Goal: Information Seeking & Learning: Learn about a topic

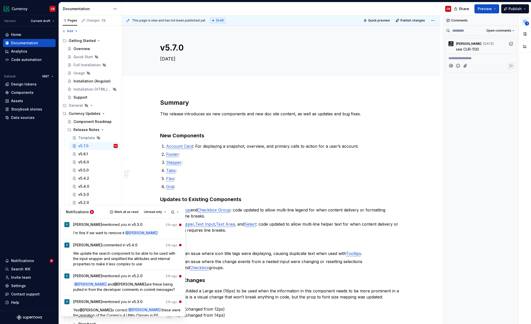
scroll to position [56, 0]
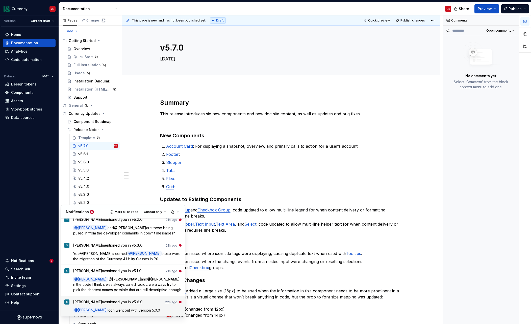
click at [140, 306] on div "[PERSON_NAME] mentioned you in v5.6.0 22h ago @ [PERSON_NAME] Icon went out wit…" at bounding box center [127, 305] width 109 height 13
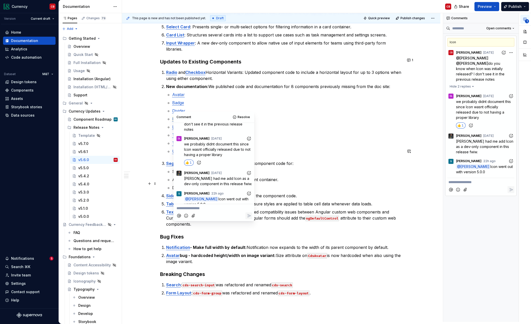
scroll to position [37, 0]
type textarea "*"
click at [210, 209] on p "**********" at bounding box center [214, 207] width 75 height 5
click at [230, 208] on p "Did both Icon and Icon butt" at bounding box center [214, 207] width 75 height 5
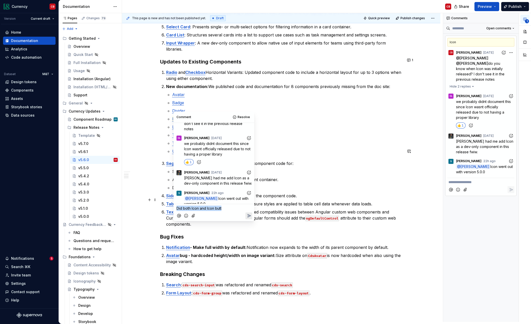
click at [230, 208] on p "Did both Icon and Icon butt" at bounding box center [214, 207] width 75 height 5
click at [197, 209] on span "wasn't Icon already published?" at bounding box center [216, 208] width 52 height 4
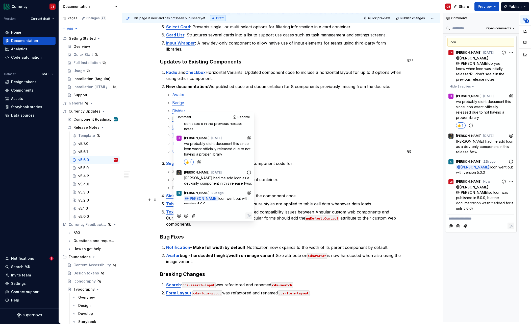
scroll to position [68, 0]
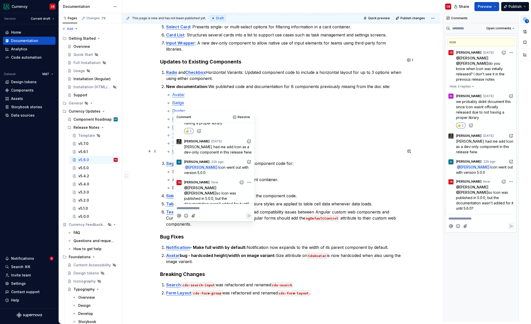
click at [153, 178] on div "Summary This release introduces 7 new components to improve support for content…" at bounding box center [281, 176] width 319 height 506
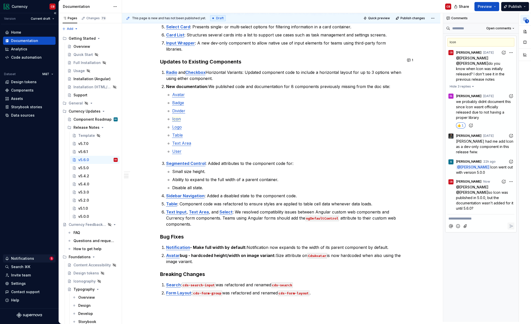
click at [38, 258] on div "Notifications" at bounding box center [27, 258] width 44 height 5
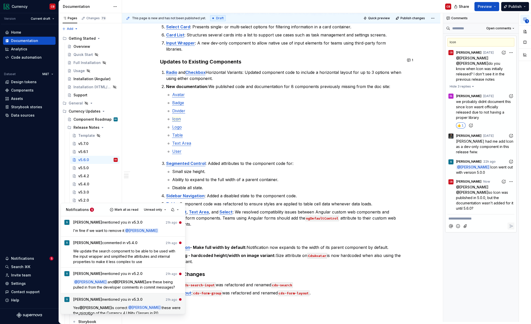
scroll to position [36, 0]
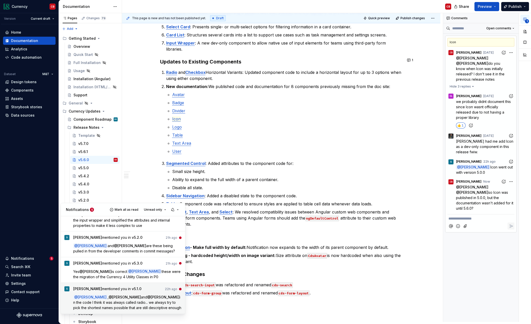
click at [107, 300] on span "in the code I think it was always called radio... we always try to pick the sho…" at bounding box center [127, 302] width 108 height 15
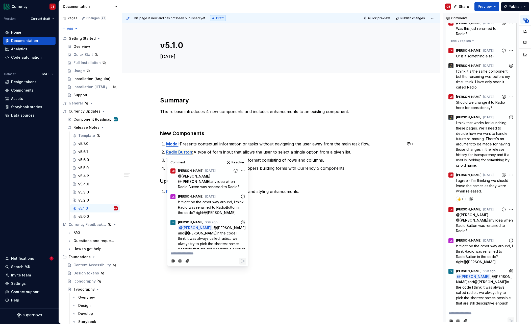
scroll to position [32, 0]
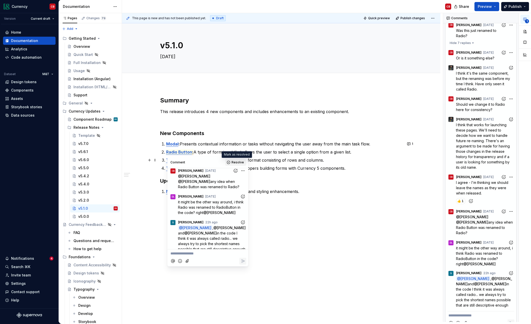
click at [236, 162] on span "Resolve" at bounding box center [238, 162] width 12 height 4
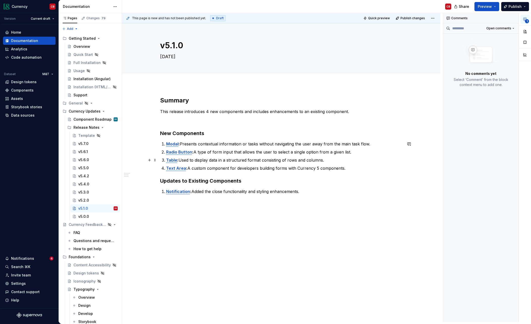
scroll to position [0, 0]
click at [43, 256] on div "Notifications" at bounding box center [27, 258] width 44 height 5
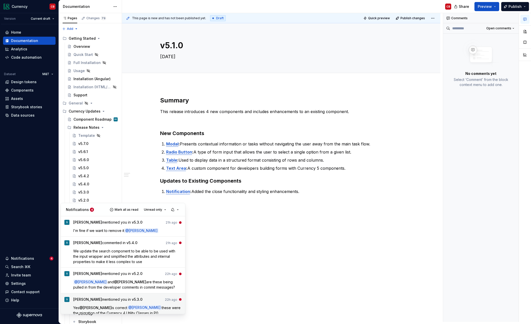
scroll to position [5, 0]
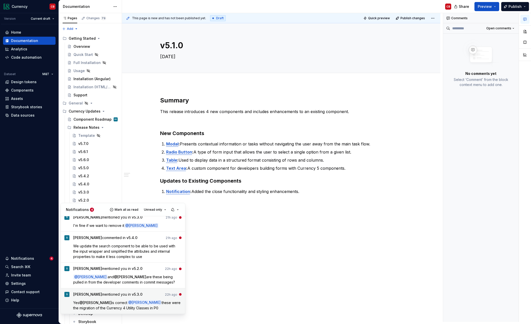
click at [112, 302] on span "is correct" at bounding box center [120, 302] width 16 height 4
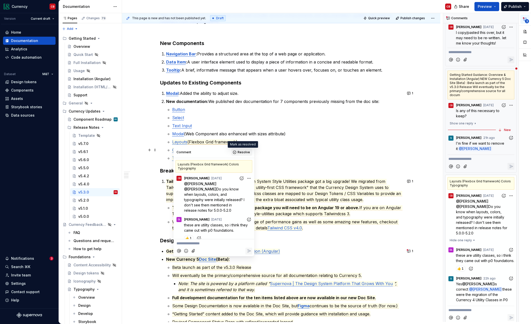
click at [242, 152] on span "Resolve" at bounding box center [244, 152] width 12 height 4
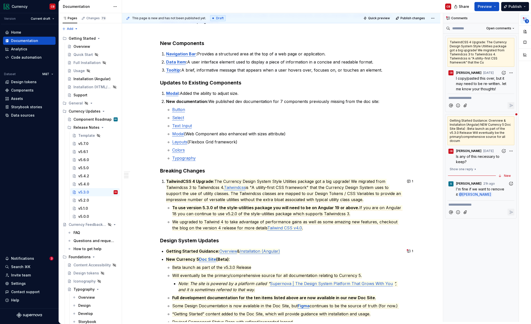
click at [31, 257] on div "Notifications" at bounding box center [22, 258] width 23 height 5
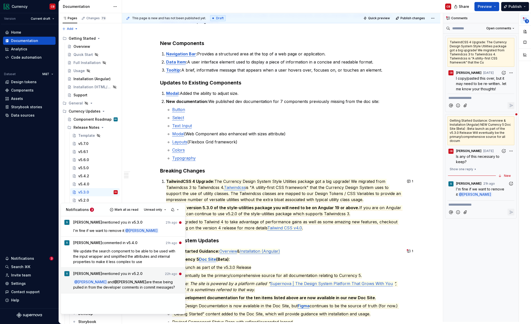
click at [130, 285] on span "are these being pulled in from the developer comments in commit messages?" at bounding box center [124, 284] width 102 height 10
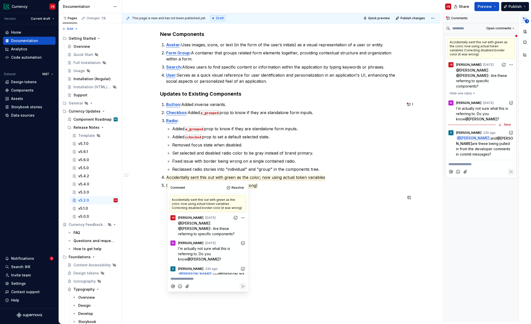
type textarea "*"
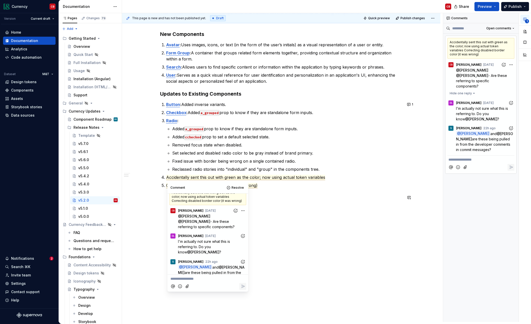
scroll to position [10, 0]
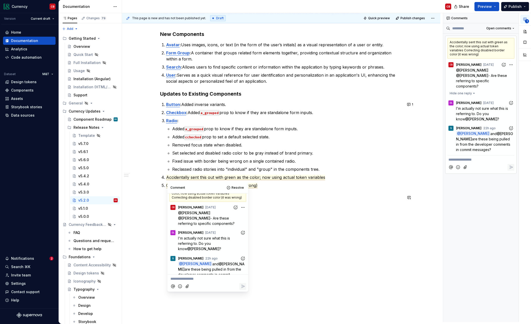
click at [205, 279] on p "**********" at bounding box center [208, 278] width 75 height 5
click at [171, 279] on span "This is pulled from the release notes in Confluence:" at bounding box center [204, 281] width 66 height 10
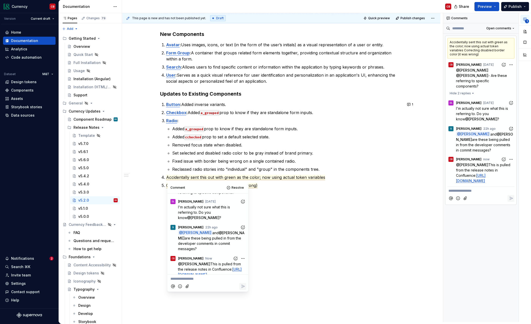
drag, startPoint x: 142, startPoint y: 248, endPoint x: 133, endPoint y: 239, distance: 12.3
click at [142, 248] on div "Summary This release introduces 4 new components and includes several enhanceme…" at bounding box center [281, 153] width 319 height 337
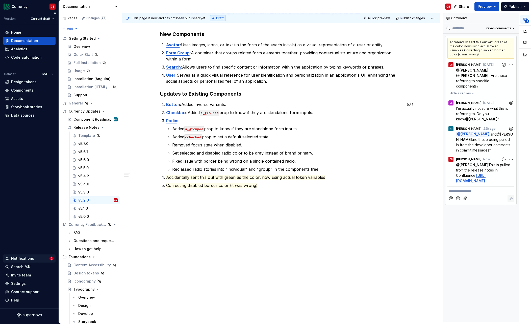
click at [45, 259] on div "Notifications" at bounding box center [27, 258] width 44 height 5
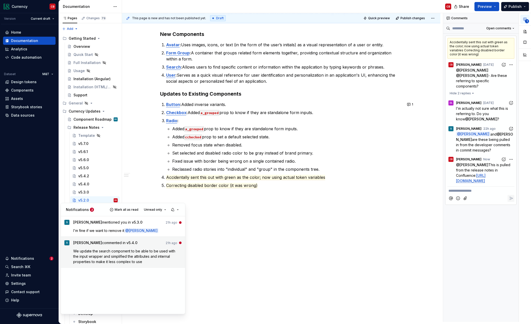
click at [88, 253] on p "We update the search component to be able to be used with the input wrapper and…" at bounding box center [127, 256] width 109 height 16
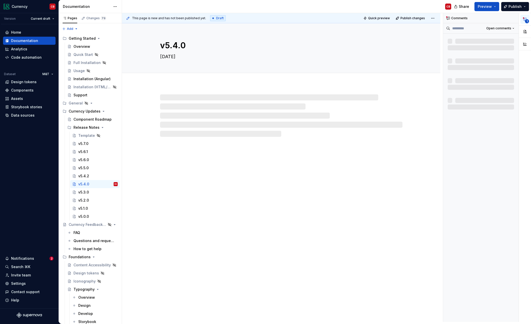
type textarea "*"
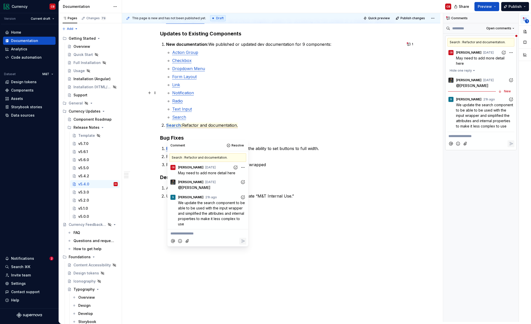
scroll to position [130, 0]
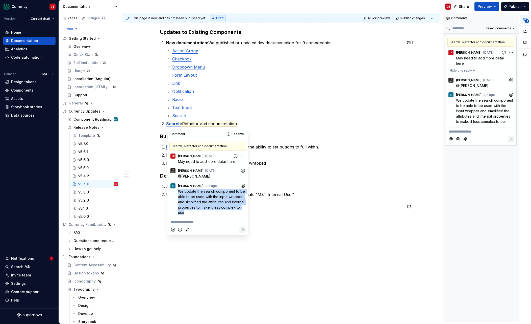
drag, startPoint x: 179, startPoint y: 191, endPoint x: 186, endPoint y: 210, distance: 20.9
click at [186, 210] on p "We update the search component to be able to be used with the input wrapper and…" at bounding box center [212, 201] width 68 height 27
copy span "We update the search component to be able to be used with the input wrapper and…"
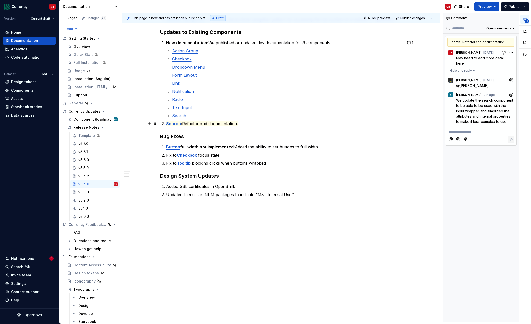
click at [232, 124] on span "Refactor and documentation." at bounding box center [210, 123] width 56 height 5
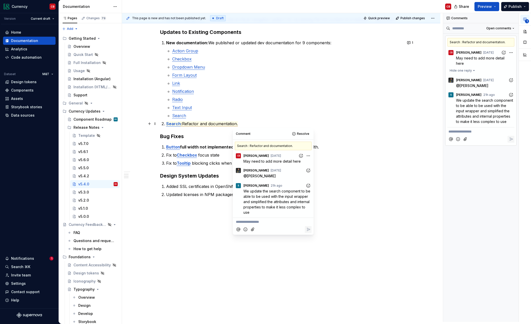
click at [248, 124] on p "Search : Refactor and documentation." at bounding box center [284, 124] width 236 height 6
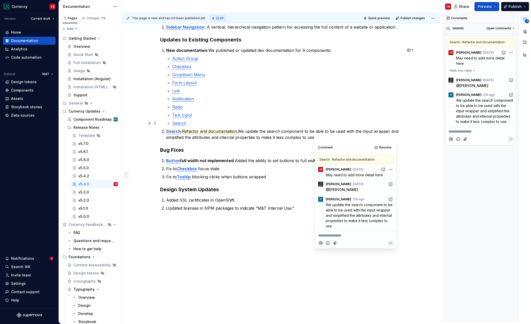
scroll to position [119, 0]
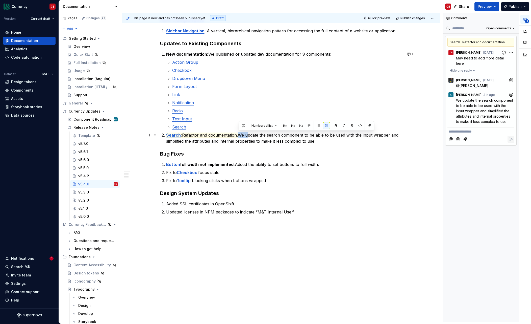
drag, startPoint x: 248, startPoint y: 135, endPoint x: 239, endPoint y: 136, distance: 9.6
click at [239, 136] on p "Search : Refactor and documentation. We update the search component to be able …" at bounding box center [284, 138] width 236 height 12
drag, startPoint x: 300, startPoint y: 135, endPoint x: 257, endPoint y: 137, distance: 43.8
click at [257, 137] on p "Search : Refactor and documentation. Updated the search component to be able to…" at bounding box center [284, 138] width 236 height 12
click at [331, 135] on p "Search : Refactor and documentation. Updated the search component to be able to…" at bounding box center [284, 138] width 236 height 12
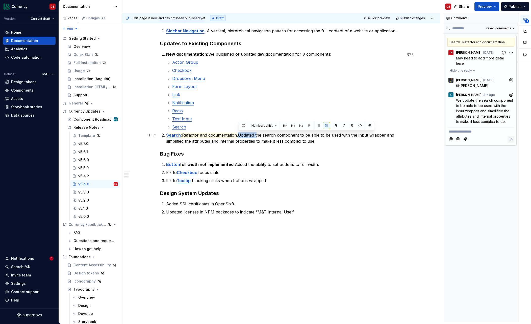
drag, startPoint x: 257, startPoint y: 135, endPoint x: 240, endPoint y: 136, distance: 17.7
click at [240, 136] on p "Search : Refactor and documentation. Updated the search component to be able to…" at bounding box center [284, 138] width 236 height 12
drag, startPoint x: 284, startPoint y: 134, endPoint x: 307, endPoint y: 134, distance: 23.0
click at [307, 134] on p "Search : Refactor and documentation. The search component to be able to be used…" at bounding box center [284, 138] width 236 height 12
drag, startPoint x: 239, startPoint y: 134, endPoint x: 300, endPoint y: 136, distance: 60.7
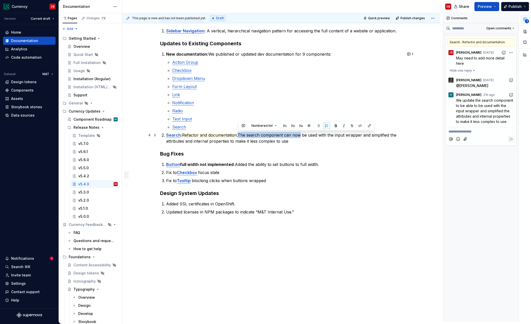
click at [300, 136] on p "Search : Refactor and documentation. The search component can now be used with …" at bounding box center [284, 138] width 236 height 12
click at [262, 142] on p "Search : Refactor and documentation. Added the ability to be used with the inpu…" at bounding box center [284, 138] width 236 height 12
click at [240, 135] on p "Search : Refactor and documentation. Added the ability to be used with the inpu…" at bounding box center [284, 138] width 236 height 12
drag, startPoint x: 240, startPoint y: 135, endPoint x: 184, endPoint y: 137, distance: 55.3
click at [184, 137] on p "Search : Refactor and documentation. Added the ability to be used with the inpu…" at bounding box center [284, 138] width 236 height 12
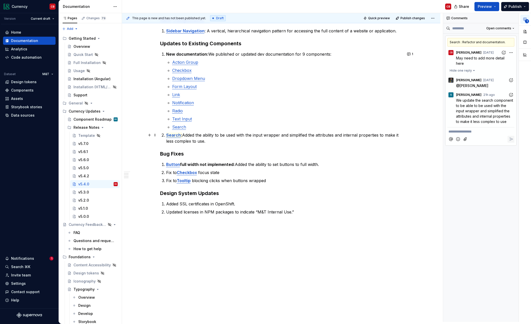
click at [281, 136] on p "Search : Added the ability to be used with the input wrapper and simplified the…" at bounding box center [284, 138] width 236 height 12
click at [242, 142] on p "Search : Added the ability to be used with the input wrapper and simplified the…" at bounding box center [284, 138] width 236 height 12
click at [177, 134] on span "Search" at bounding box center [173, 134] width 15 height 5
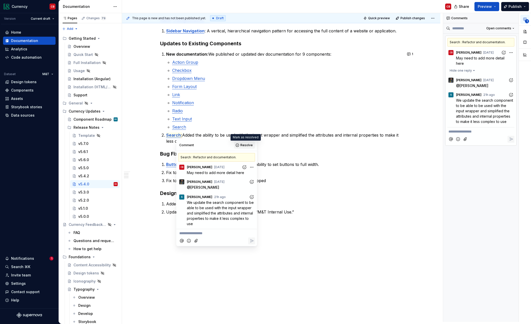
click at [245, 145] on span "Resolve" at bounding box center [247, 145] width 12 height 4
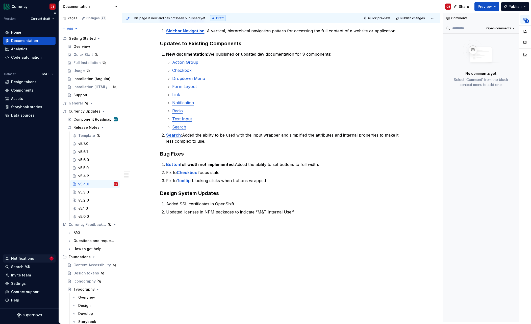
click at [40, 256] on div "Notifications" at bounding box center [27, 258] width 44 height 5
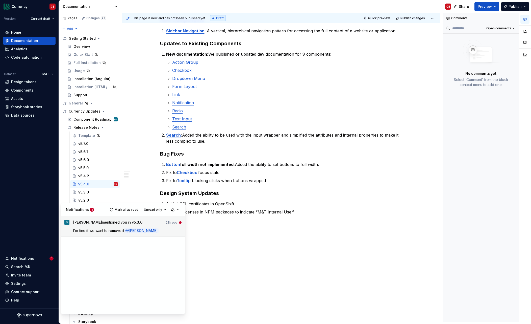
click at [91, 228] on span "I'm fine if we want to remove it" at bounding box center [98, 230] width 51 height 4
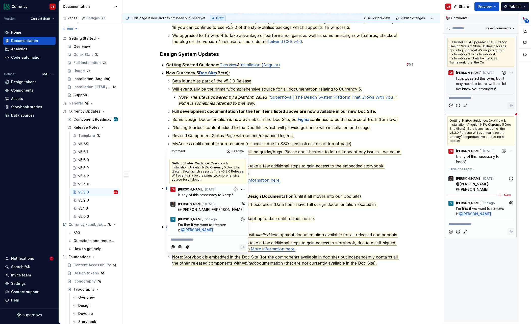
scroll to position [306, 0]
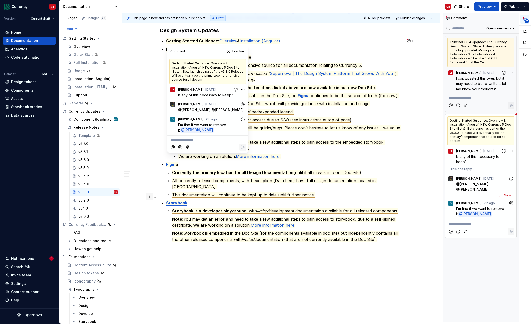
click at [147, 197] on button "button" at bounding box center [149, 196] width 7 height 7
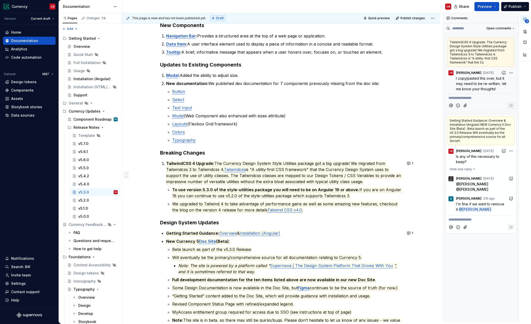
scroll to position [110, 0]
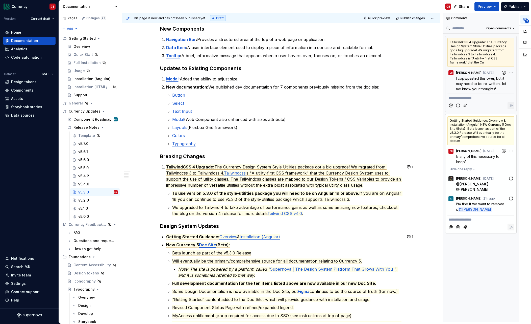
click at [197, 183] on span "is "A utility-first CSS framework" that the Currency Design System uses to supp…" at bounding box center [284, 178] width 236 height 17
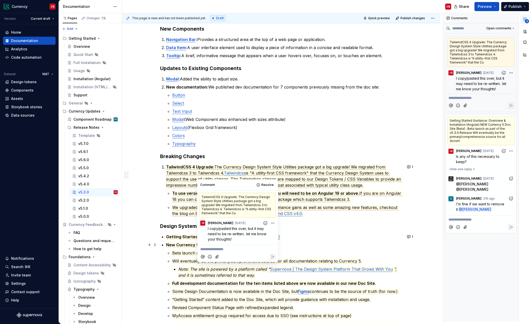
scroll to position [133, 0]
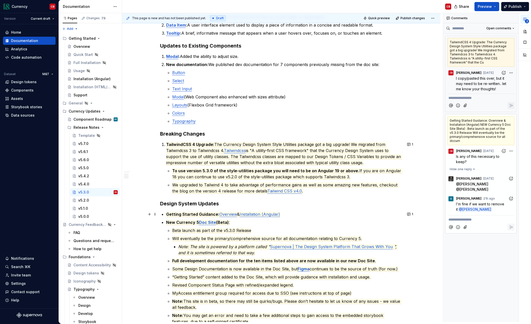
click at [299, 215] on p "Getting Started Guidance: Overview & Installation (Angular)" at bounding box center [284, 214] width 236 height 6
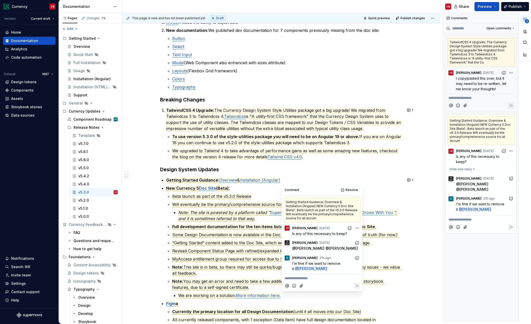
scroll to position [167, 0]
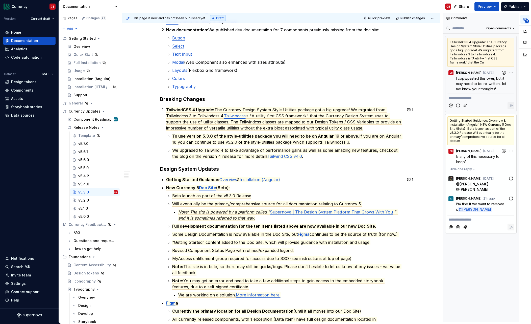
click at [167, 188] on div "Summary This release introduces 3 new components and includes several enhanceme…" at bounding box center [281, 165] width 243 height 472
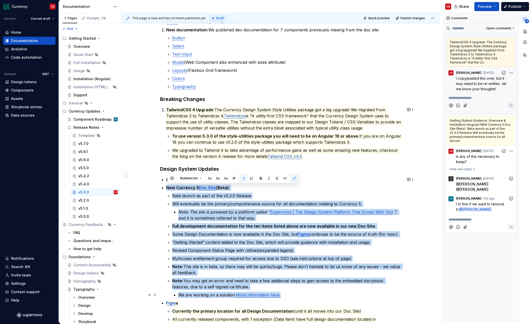
drag, startPoint x: 167, startPoint y: 188, endPoint x: 309, endPoint y: 296, distance: 177.9
click at [309, 296] on li "New Currency 5 Doc Site (Beta) : Beta launch as part of the v5.3.0 Release Will…" at bounding box center [284, 240] width 236 height 113
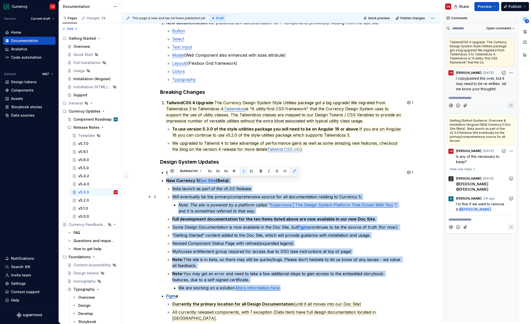
scroll to position [175, 0]
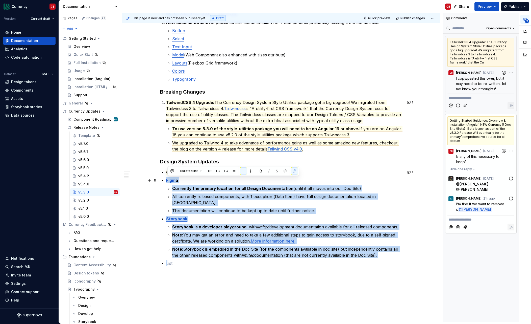
drag, startPoint x: 321, startPoint y: 257, endPoint x: 166, endPoint y: 181, distance: 172.2
click at [166, 181] on div "Summary This release introduces 3 new components and includes several enhanceme…" at bounding box center [281, 99] width 243 height 357
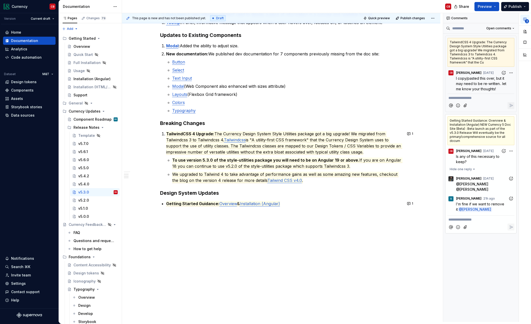
scroll to position [143, 0]
click at [85, 217] on div "v5.0.0" at bounding box center [83, 216] width 11 height 5
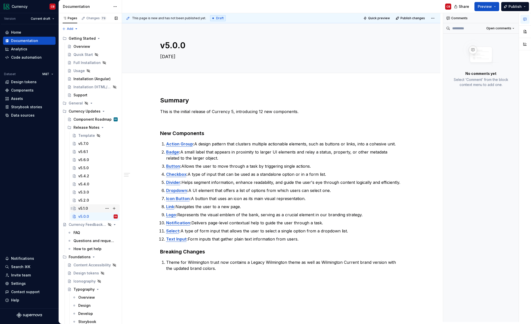
click at [87, 209] on div "v5.1.0" at bounding box center [83, 208] width 10 height 5
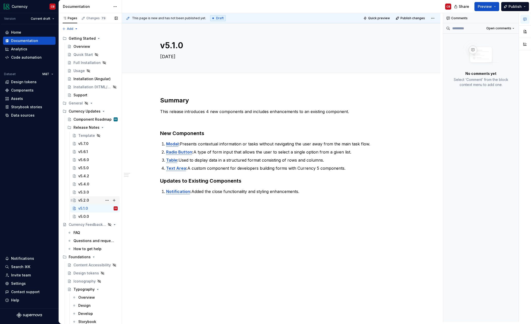
click at [87, 200] on div "v5.2.0" at bounding box center [83, 200] width 11 height 5
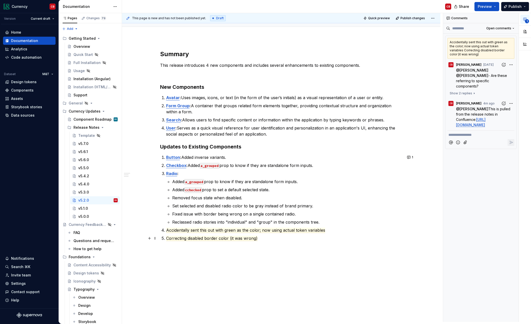
scroll to position [47, 0]
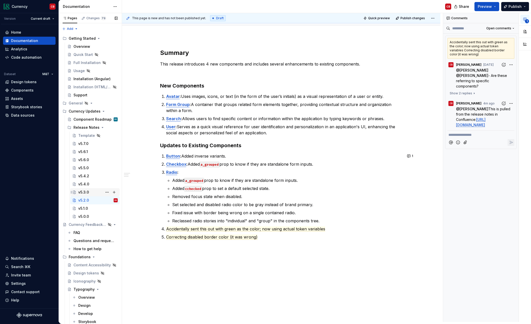
click at [100, 192] on div "v5.3.0" at bounding box center [97, 191] width 39 height 7
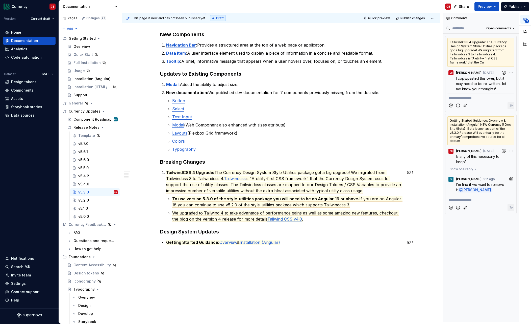
scroll to position [106, 0]
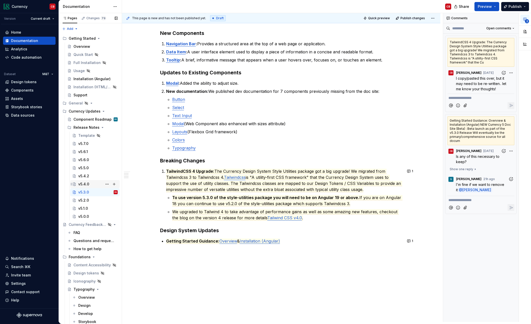
click at [89, 187] on div "v5.4.0" at bounding box center [97, 183] width 39 height 7
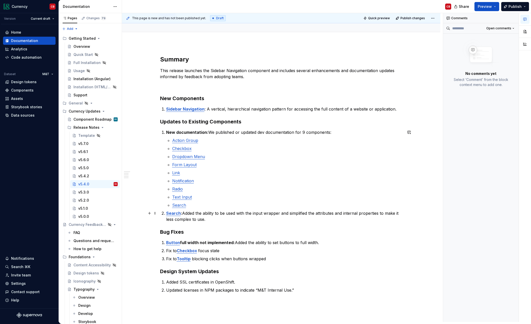
scroll to position [46, 0]
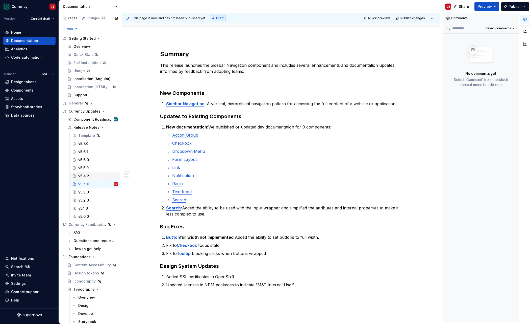
click at [82, 176] on div "v5.4.2" at bounding box center [83, 175] width 11 height 5
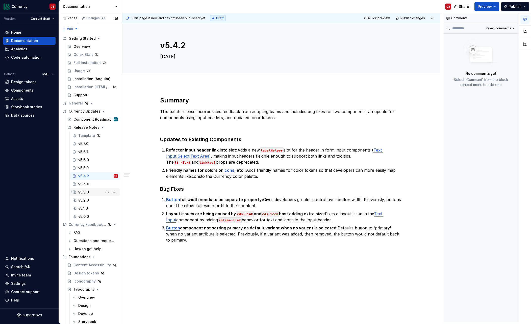
click at [83, 193] on div "v5.3.0" at bounding box center [83, 191] width 11 height 5
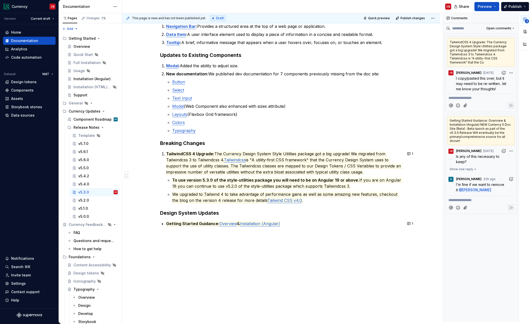
scroll to position [143, 0]
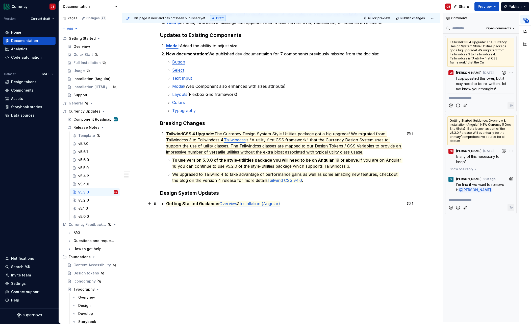
click at [220, 204] on commenthighlight "Overview" at bounding box center [229, 203] width 18 height 5
type textarea "*"
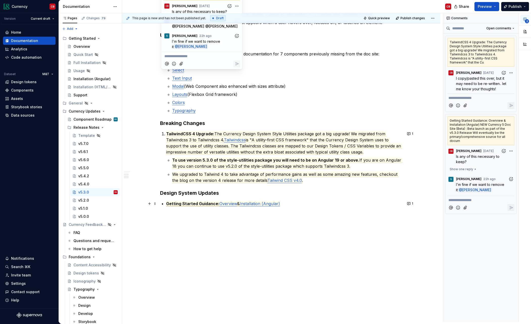
click at [287, 201] on p "Getting Started Guidance: Overview & Installation (Angular)" at bounding box center [284, 203] width 236 height 6
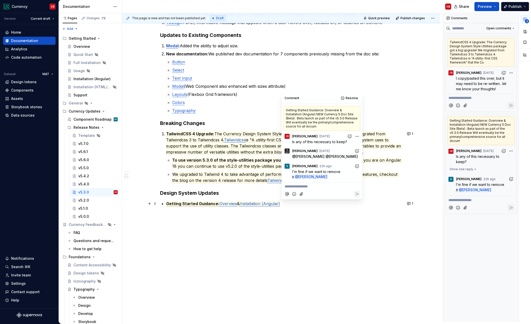
click at [220, 204] on span "Overview" at bounding box center [229, 203] width 18 height 5
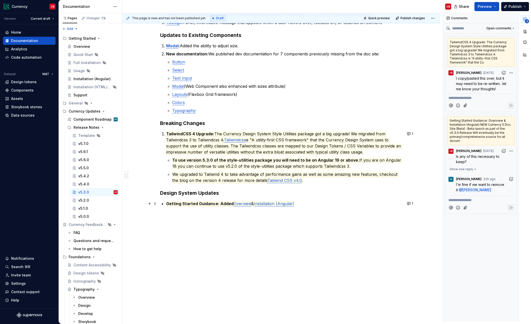
click at [303, 204] on p "Getting Started Guidance: Added Overview & Installation (Angular)" at bounding box center [284, 203] width 236 height 6
drag, startPoint x: 219, startPoint y: 204, endPoint x: 356, endPoint y: 204, distance: 136.7
click at [356, 204] on p "Getting Started Guidance: Added Overview & Installation (Angular) pages to docu…" at bounding box center [284, 203] width 236 height 6
click at [355, 203] on p "Getting Started Guidance: Added Overview & Installation (Angular) pages to docu…" at bounding box center [284, 203] width 236 height 6
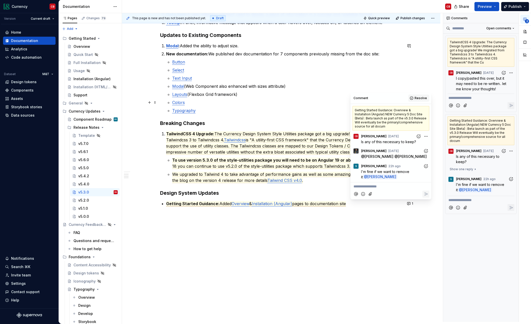
click at [420, 98] on span "Resolve" at bounding box center [421, 98] width 12 height 4
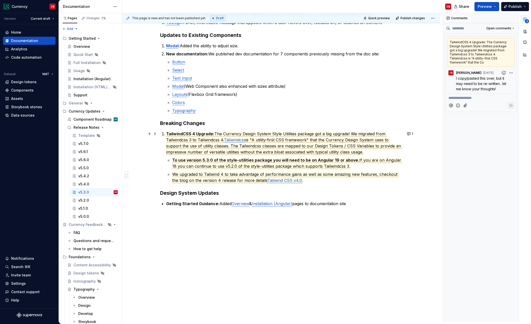
click at [359, 138] on span "is "A utility-first CSS framework" that the Currency Design System uses to supp…" at bounding box center [284, 145] width 236 height 17
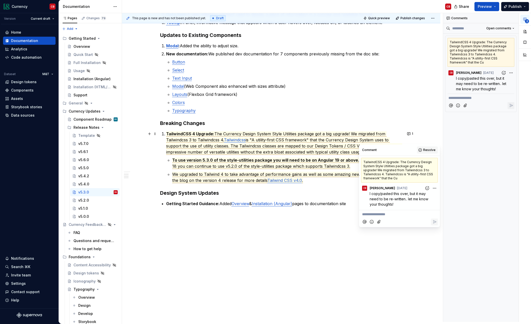
click at [428, 150] on span "Resolve" at bounding box center [429, 150] width 12 height 4
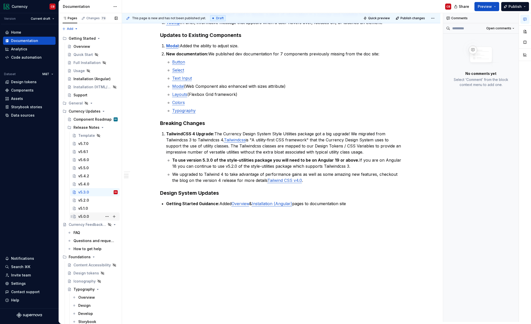
click at [84, 218] on div "v5.0.0" at bounding box center [83, 216] width 11 height 5
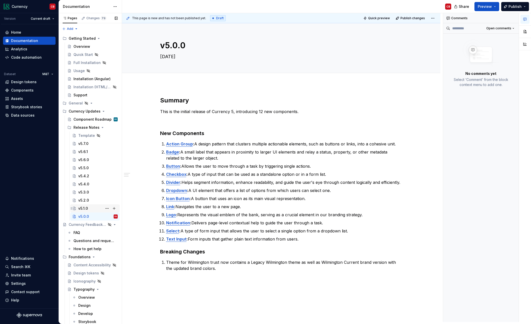
click at [89, 210] on div "v5.1.0" at bounding box center [97, 208] width 39 height 7
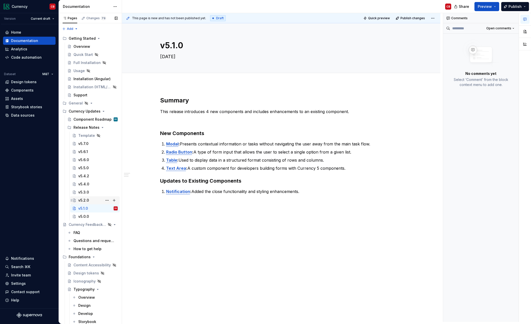
click at [86, 199] on div "v5.2.0" at bounding box center [83, 200] width 11 height 5
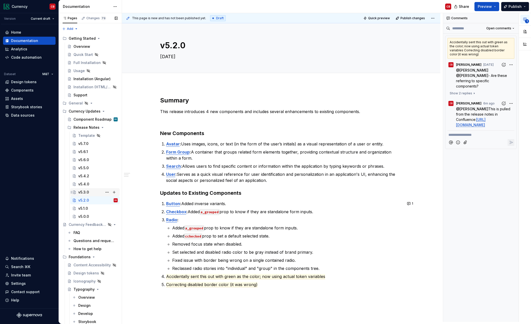
click at [84, 191] on div "v5.3.0" at bounding box center [83, 191] width 11 height 5
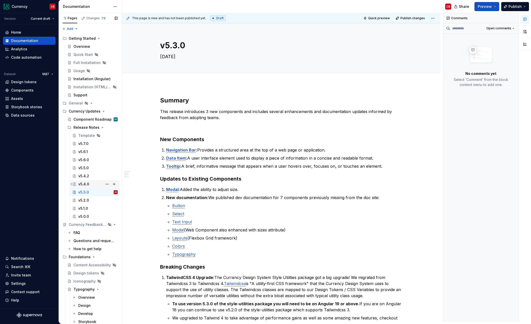
click at [90, 183] on div "v5.4.0" at bounding box center [97, 183] width 39 height 7
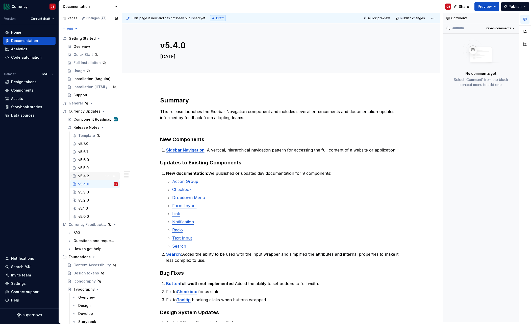
click at [88, 176] on div "v5.4.2" at bounding box center [83, 175] width 11 height 5
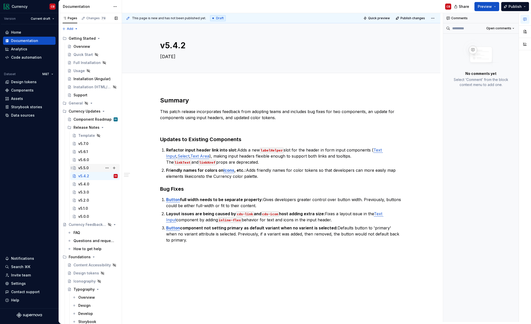
click at [90, 171] on div "v5.5.0" at bounding box center [97, 167] width 39 height 7
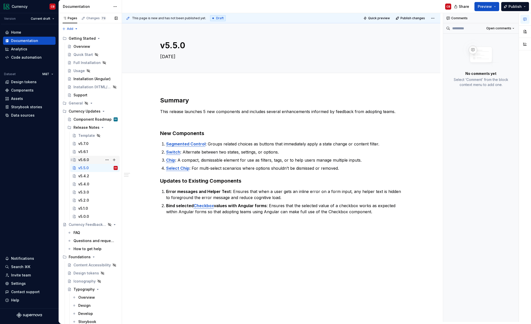
click at [90, 159] on div "v5.6.0" at bounding box center [97, 159] width 39 height 7
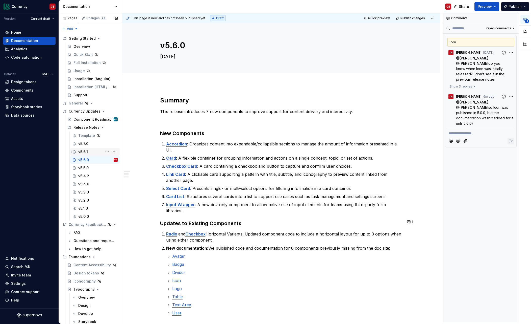
click at [88, 153] on div "v5.6.1" at bounding box center [97, 151] width 39 height 7
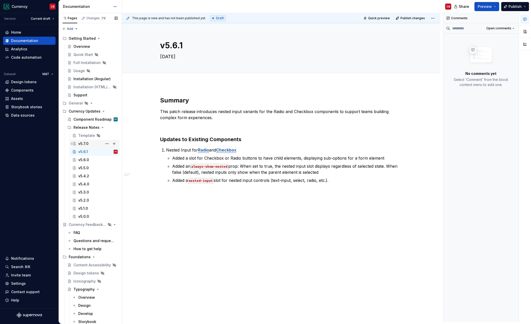
click at [87, 143] on div "v5.7.0" at bounding box center [83, 143] width 10 height 5
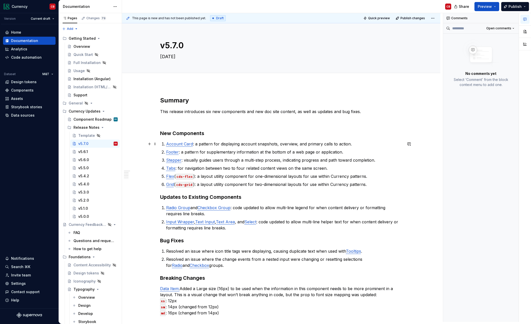
type textarea "*"
drag, startPoint x: 195, startPoint y: 144, endPoint x: 166, endPoint y: 144, distance: 28.8
click at [166, 144] on li "Account Card : a pattern for displaying account snapshots, overview, and primar…" at bounding box center [284, 144] width 236 height 6
drag, startPoint x: 181, startPoint y: 152, endPoint x: 165, endPoint y: 153, distance: 16.2
click at [166, 153] on li "Footer : a pattern for supplementary information at the bottom of a web page or…" at bounding box center [284, 152] width 236 height 6
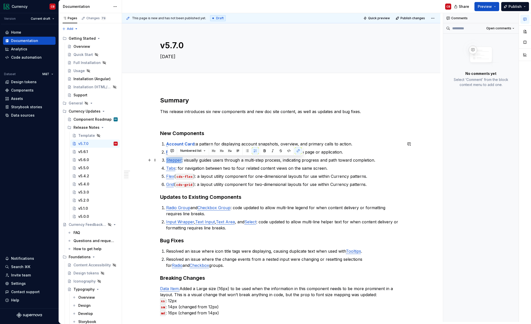
drag, startPoint x: 184, startPoint y: 160, endPoint x: 166, endPoint y: 160, distance: 17.9
click at [166, 160] on li "Stepper : visually guides users through a multi-step process, indicating progre…" at bounding box center [284, 160] width 236 height 6
drag, startPoint x: 178, startPoint y: 169, endPoint x: 167, endPoint y: 169, distance: 10.6
click at [167, 169] on li "Tabs : for navigation between two to four related content views on the same scr…" at bounding box center [284, 168] width 236 height 6
drag, startPoint x: 176, startPoint y: 176, endPoint x: 167, endPoint y: 176, distance: 8.6
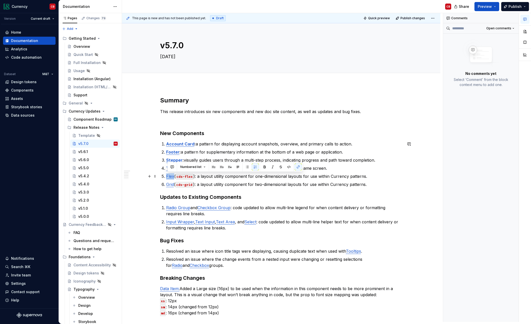
click at [167, 176] on li "Flex ( cds-flex ): a layout utility component for one-dimensional layouts for u…" at bounding box center [284, 176] width 236 height 6
drag, startPoint x: 175, startPoint y: 185, endPoint x: 165, endPoint y: 185, distance: 9.9
click at [166, 185] on li "Grid ( cds-grid ): a layout utility component for two-dimensional layouts for u…" at bounding box center [284, 184] width 236 height 6
click at [217, 186] on p "Grid ( cds-grid ): a layout utility component for two-dimensional layouts for u…" at bounding box center [284, 184] width 236 height 6
click at [199, 145] on p "Account Card : a pattern for displaying account snapshots, overview, and primar…" at bounding box center [284, 144] width 236 height 6
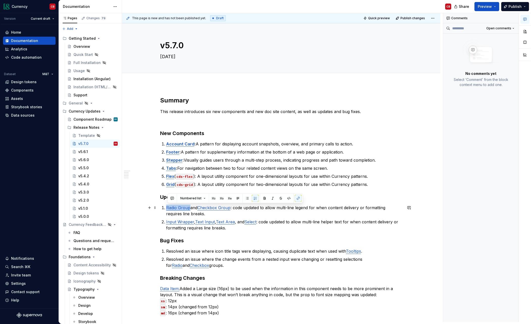
drag, startPoint x: 191, startPoint y: 208, endPoint x: 165, endPoint y: 209, distance: 25.3
click at [166, 209] on li "Radio Group and Checkbox Group : code updated to allow multi-line legend for wh…" at bounding box center [284, 210] width 236 height 12
drag, startPoint x: 233, startPoint y: 208, endPoint x: 202, endPoint y: 209, distance: 31.3
click at [202, 209] on p "Radio Group and Checkbox Group : code updated to allow multi-line legend for wh…" at bounding box center [284, 210] width 236 height 12
click at [242, 208] on p "Radio Group and Checkbox Group : code updated to allow multi-line legend for wh…" at bounding box center [284, 210] width 236 height 12
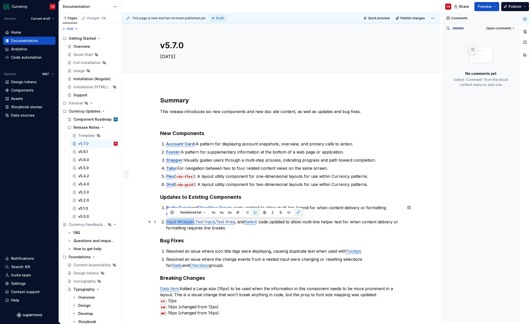
drag, startPoint x: 167, startPoint y: 222, endPoint x: 194, endPoint y: 223, distance: 26.8
click at [194, 223] on li "Input Wrapper , Text Input , Text Area , and Select : code updated to allow mul…" at bounding box center [284, 225] width 236 height 12
drag, startPoint x: 198, startPoint y: 222, endPoint x: 216, endPoint y: 223, distance: 18.7
click at [216, 223] on link "Text Input" at bounding box center [206, 221] width 20 height 5
drag, startPoint x: 221, startPoint y: 222, endPoint x: 237, endPoint y: 223, distance: 16.7
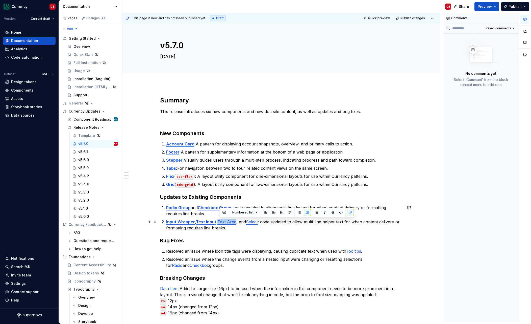
click at [236, 223] on link "Text Area" at bounding box center [227, 221] width 19 height 5
drag, startPoint x: 249, startPoint y: 222, endPoint x: 261, endPoint y: 222, distance: 12.1
click at [261, 222] on p "Input Wrapper , Text Input , Text Area , and Select : code updated to allow mul…" at bounding box center [284, 225] width 236 height 12
click at [217, 214] on p "Radio Group and Checkbox Group : code updated to allow multi-line legend for wh…" at bounding box center [284, 210] width 236 height 12
drag, startPoint x: 239, startPoint y: 208, endPoint x: 252, endPoint y: 206, distance: 13.6
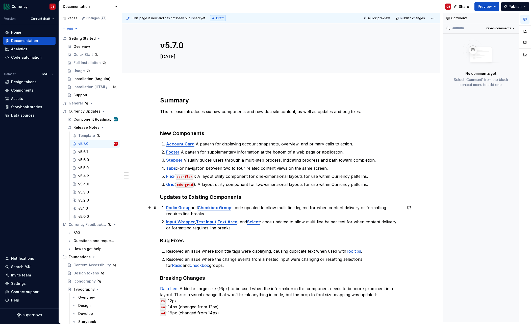
click at [239, 208] on p "Radio Group and Checkbox Group : code updated to allow multi-line legend for wh…" at bounding box center [284, 210] width 236 height 12
click at [88, 159] on div "v5.6.0" at bounding box center [83, 159] width 11 height 5
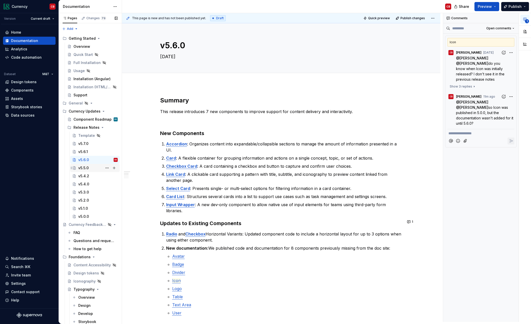
click at [88, 168] on div "v5.5.0" at bounding box center [83, 167] width 10 height 5
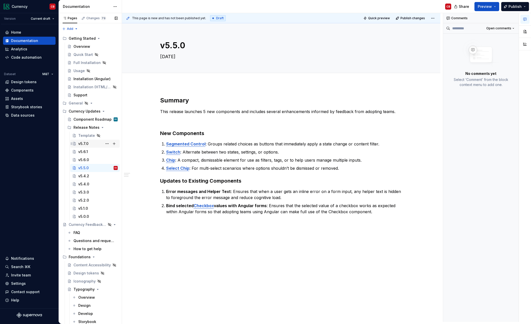
click at [87, 147] on div "v5.7.0" at bounding box center [97, 143] width 39 height 7
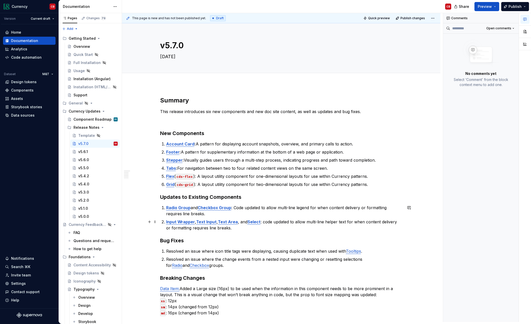
click at [266, 222] on p "Input Wrapper , Text Input , Text Area , and Select : code updated to allow mul…" at bounding box center [284, 225] width 236 height 12
type textarea "*"
click at [240, 228] on p "Input Wrapper , Text Input , Text Area , and Select : Code updated to allow mul…" at bounding box center [284, 225] width 236 height 12
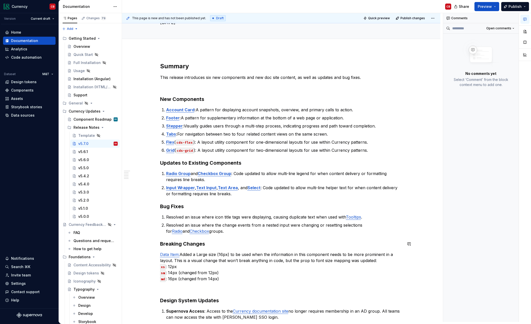
scroll to position [35, 0]
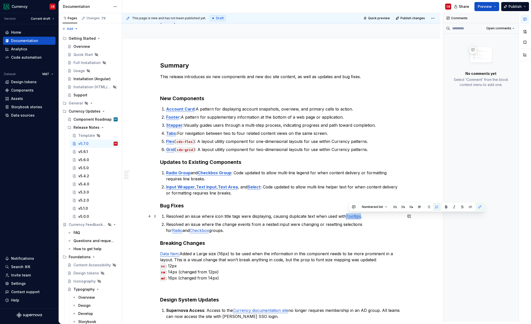
drag, startPoint x: 350, startPoint y: 216, endPoint x: 364, endPoint y: 217, distance: 13.7
click at [361, 217] on link "Tooltips" at bounding box center [353, 215] width 15 height 5
click at [94, 163] on div "v5.6.0" at bounding box center [97, 159] width 39 height 7
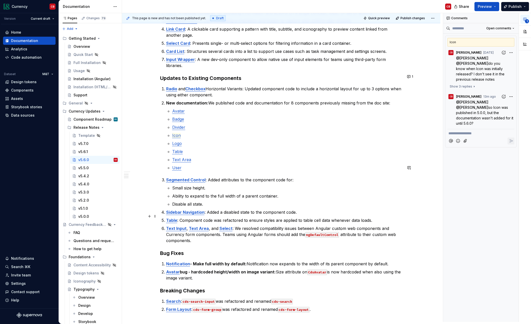
scroll to position [146, 0]
click at [78, 168] on div "v5.5.0" at bounding box center [94, 167] width 45 height 7
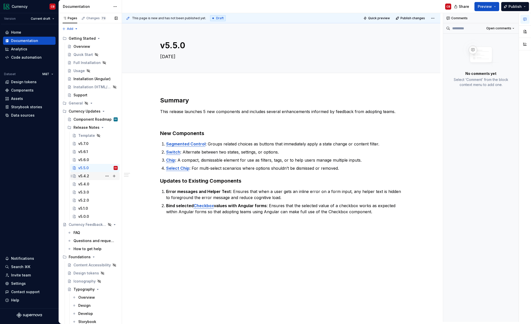
click at [81, 176] on div "v5.4.2" at bounding box center [83, 175] width 11 height 5
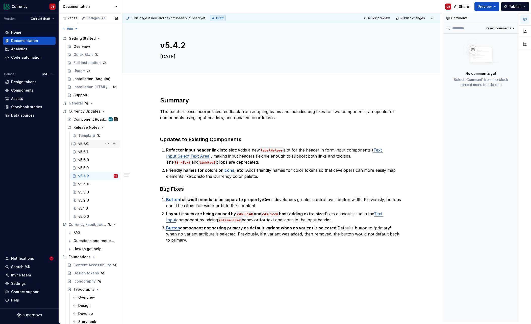
click at [84, 145] on div "v5.7.0" at bounding box center [83, 143] width 10 height 5
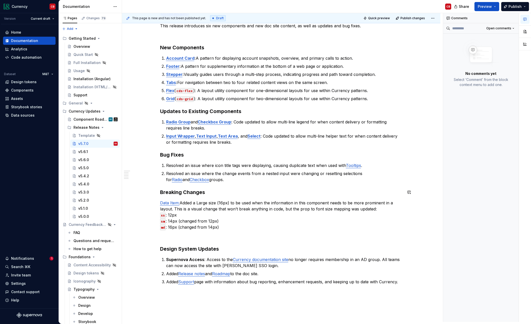
scroll to position [86, 0]
drag, startPoint x: 183, startPoint y: 202, endPoint x: 376, endPoint y: 209, distance: 193.9
click at [376, 209] on p "Data Item: Added a Large size (16px) to be used when the information in this co…" at bounding box center [281, 214] width 243 height 30
click at [267, 209] on p "Data Item: Added a Large size (16px) to be used when the information in this co…" at bounding box center [281, 214] width 243 height 30
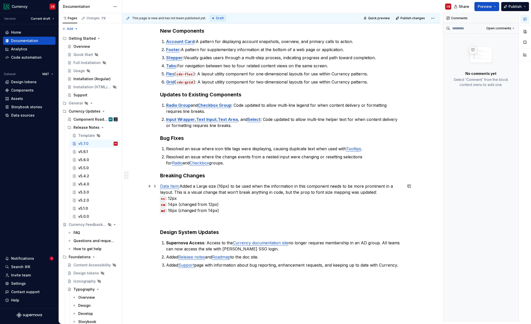
scroll to position [104, 0]
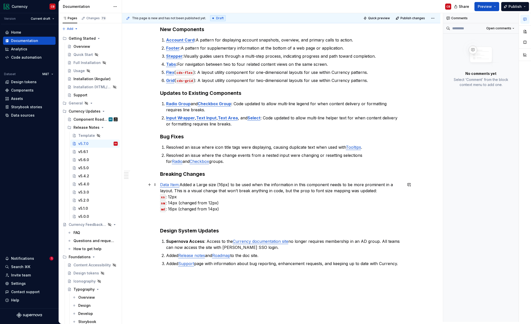
click at [210, 185] on p "Data Item: Added a Large size (16px) to be used when the information in this co…" at bounding box center [281, 196] width 243 height 30
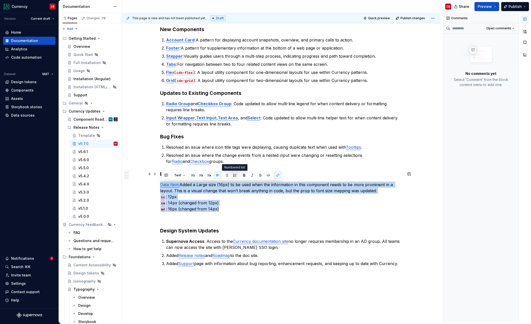
click at [233, 175] on button "button" at bounding box center [234, 175] width 7 height 7
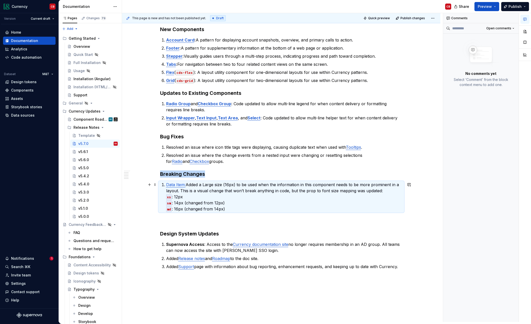
click at [220, 186] on p "Data Item: Added a Large size (16px) to be used when the information in this co…" at bounding box center [284, 196] width 236 height 30
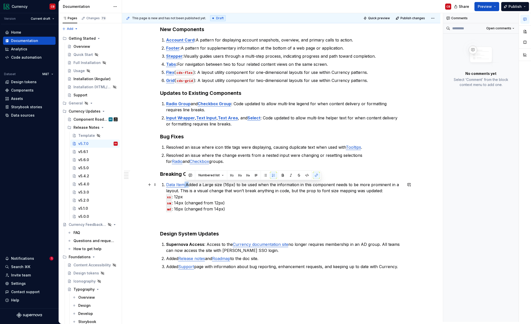
click at [186, 185] on p "Data Item: Added a Large size (16px) to be used when the information in this co…" at bounding box center [284, 196] width 236 height 30
click at [315, 175] on button "button" at bounding box center [316, 175] width 7 height 7
drag, startPoint x: 205, startPoint y: 188, endPoint x: 185, endPoint y: 186, distance: 19.5
click at [203, 188] on p "Data Item : Added a Large size (16px) to be used when the information in this c…" at bounding box center [284, 196] width 236 height 30
drag, startPoint x: 185, startPoint y: 185, endPoint x: 165, endPoint y: 186, distance: 20.0
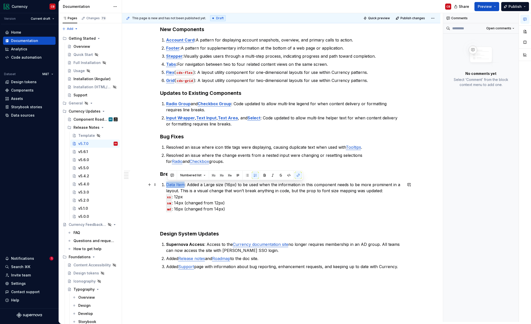
click at [166, 186] on li "Data Item : Added a Large size (16px) to be used when the information in this c…" at bounding box center [284, 196] width 236 height 30
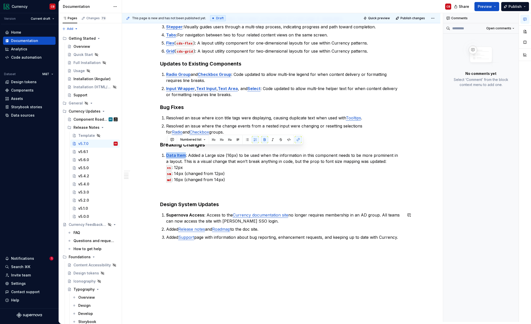
scroll to position [143, 0]
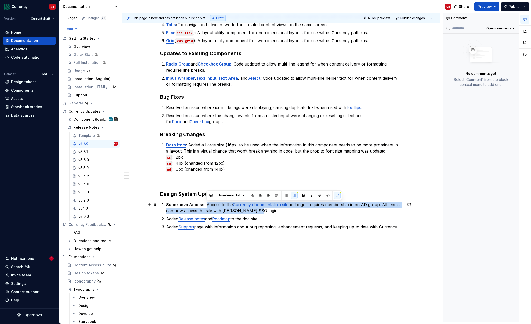
drag, startPoint x: 207, startPoint y: 204, endPoint x: 297, endPoint y: 211, distance: 90.4
click at [297, 211] on p "Supernova Access : Access to the Currency documentation site no longer requires…" at bounding box center [284, 207] width 236 height 12
click at [258, 213] on p "Supernova Access : Access to the Currency documentation site no longer requires…" at bounding box center [284, 207] width 236 height 12
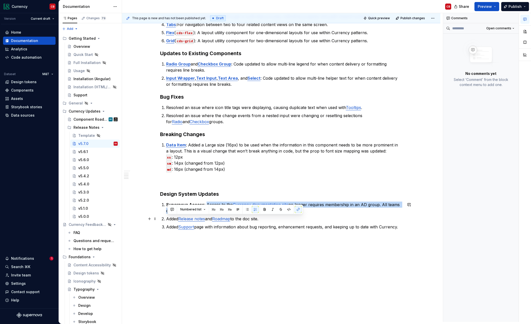
drag, startPoint x: 179, startPoint y: 219, endPoint x: 266, endPoint y: 220, distance: 86.7
click at [266, 220] on li "Added Release notes and Roadmap to the doc site." at bounding box center [284, 218] width 236 height 6
click at [268, 219] on p "Added Release notes and Roadmap to the doc site." at bounding box center [284, 218] width 236 height 6
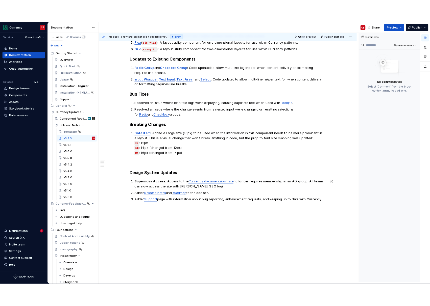
scroll to position [155, 0]
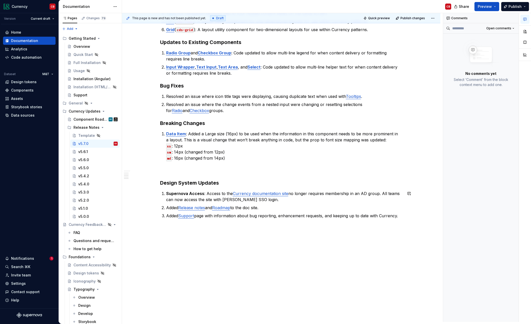
click at [277, 241] on div "Summary This release introduces six new components and new doc site content, as…" at bounding box center [281, 126] width 319 height 392
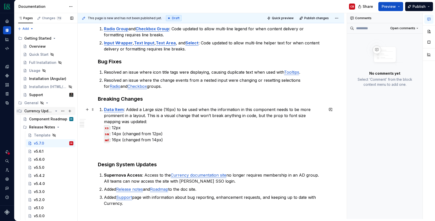
scroll to position [181, 0]
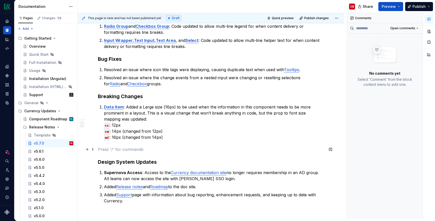
click at [107, 152] on p at bounding box center [211, 150] width 226 height 6
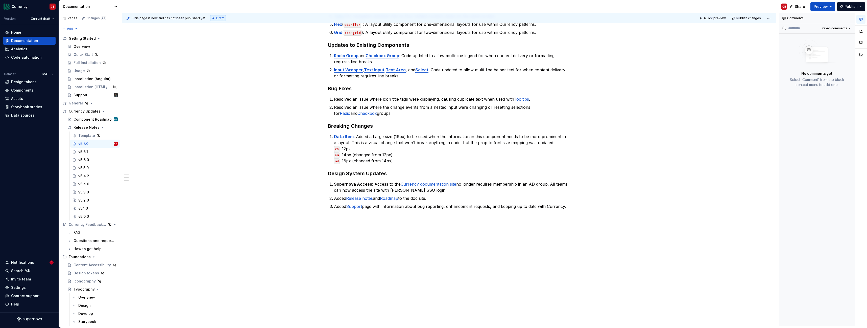
scroll to position [152, 0]
type textarea "*"
